Goal: Task Accomplishment & Management: Manage account settings

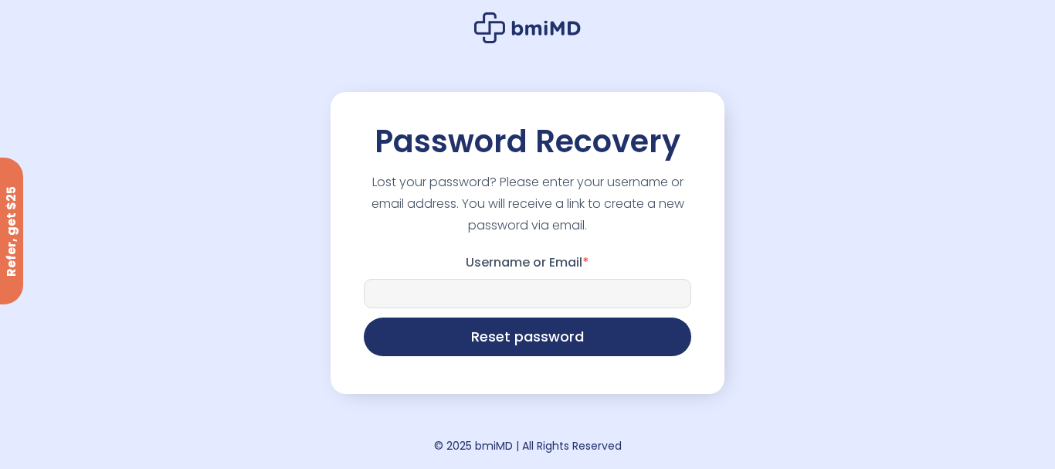
click at [555, 286] on input "Username or Email *" at bounding box center [527, 293] width 327 height 29
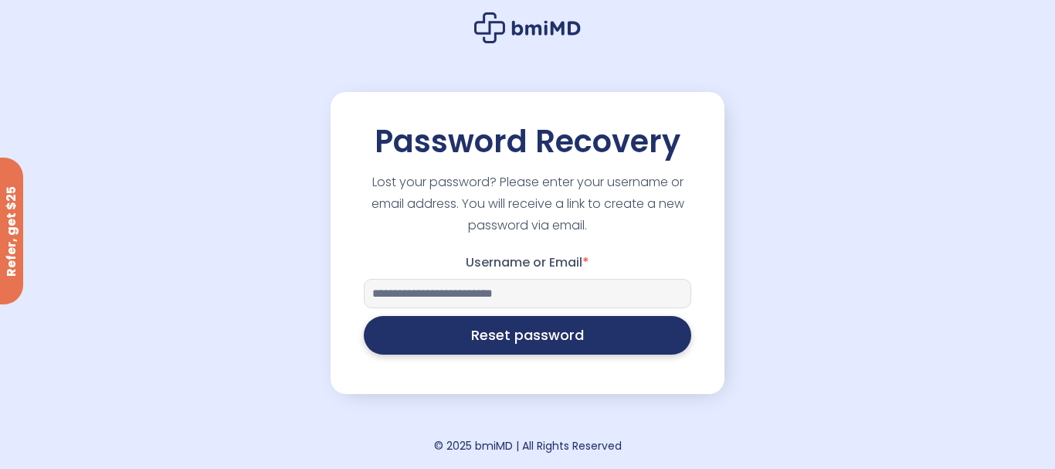
type input "**********"
click at [591, 340] on button "Reset password" at bounding box center [527, 335] width 327 height 39
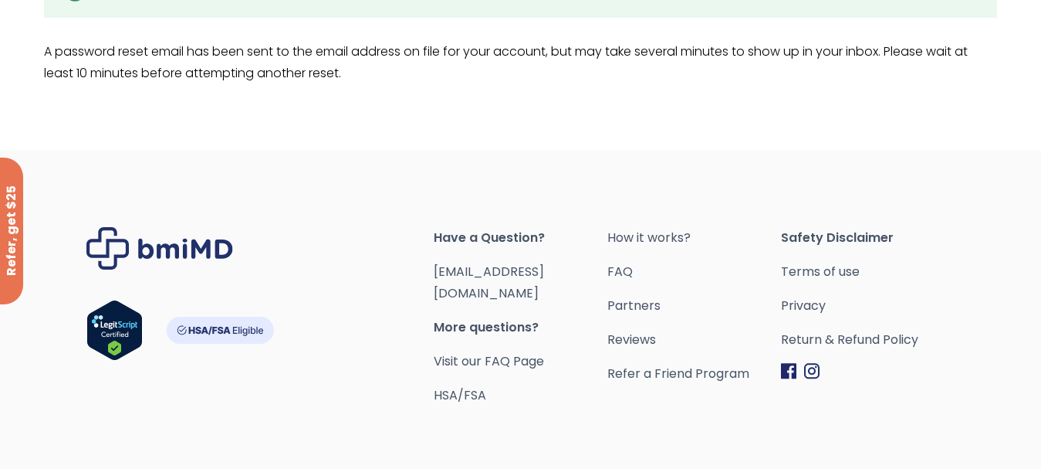
scroll to position [149, 0]
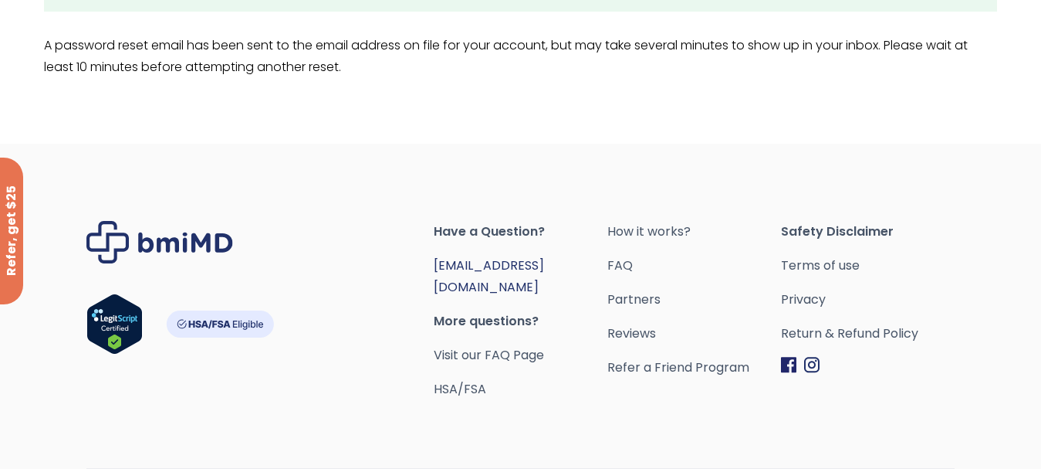
click at [513, 265] on link "[EMAIL_ADDRESS][DOMAIN_NAME]" at bounding box center [489, 275] width 110 height 39
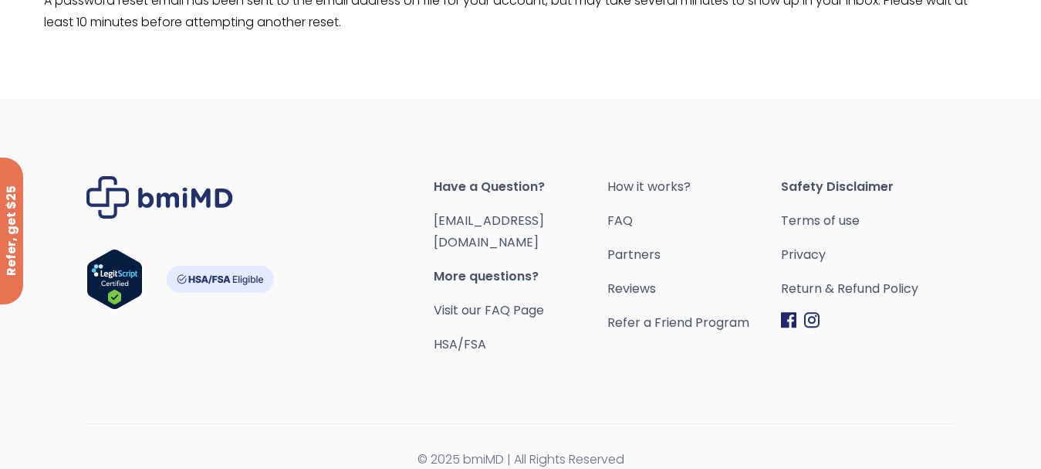
scroll to position [0, 0]
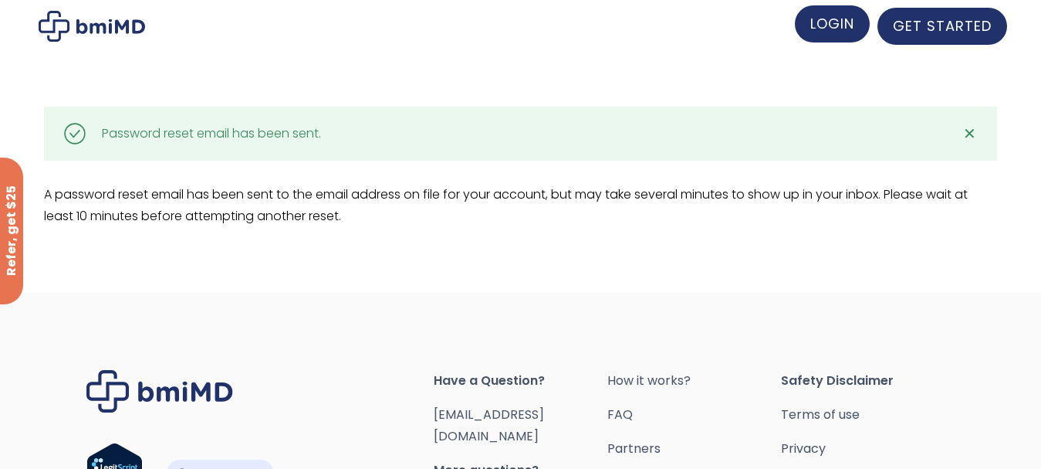
click at [815, 31] on span "LOGIN" at bounding box center [833, 23] width 44 height 19
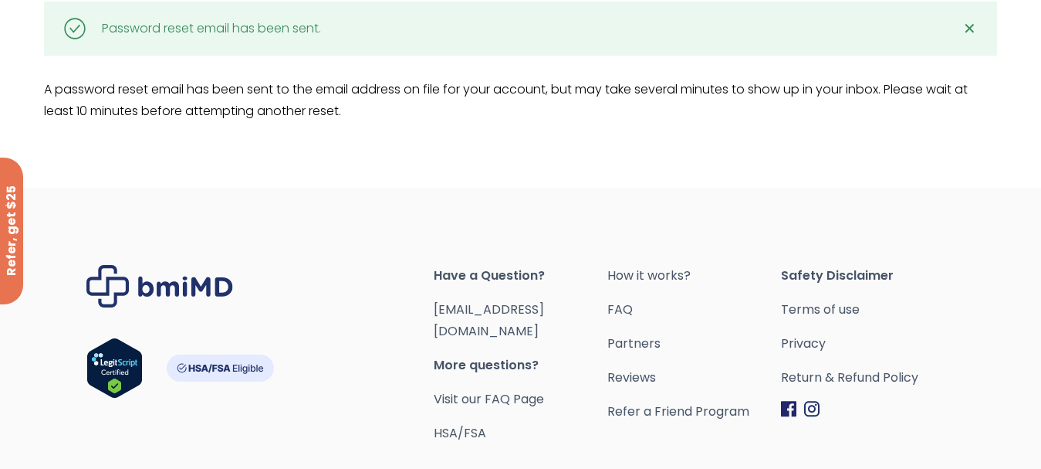
scroll to position [194, 0]
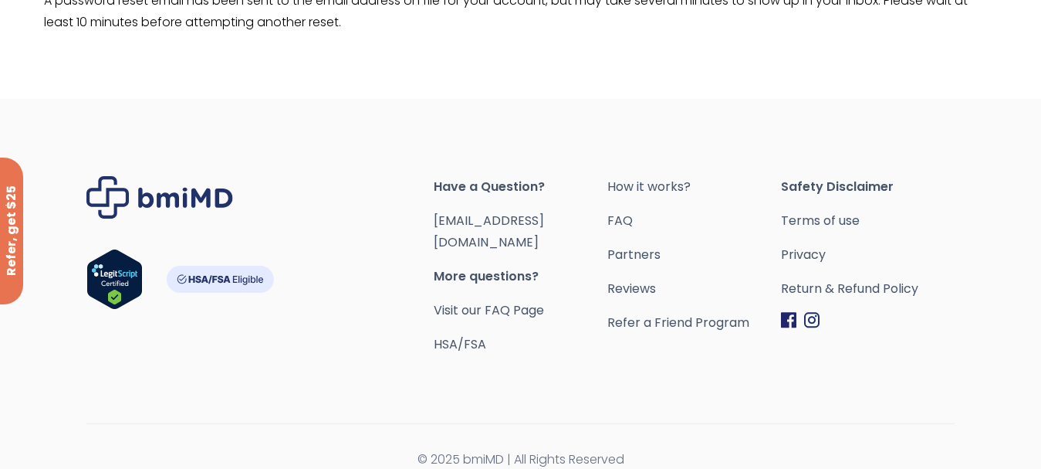
click at [500, 266] on span "More questions?" at bounding box center [521, 277] width 174 height 22
click at [489, 181] on span "Have a Question?" at bounding box center [521, 187] width 174 height 22
click at [476, 266] on span "More questions?" at bounding box center [521, 277] width 174 height 22
click at [489, 301] on link "Visit our FAQ Page" at bounding box center [489, 310] width 110 height 18
